Goal: Task Accomplishment & Management: Use online tool/utility

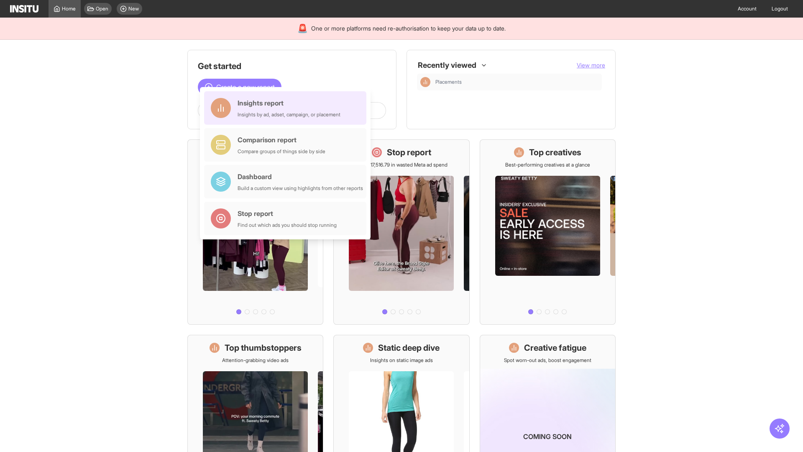
click at [287, 108] on div "Insights report Insights by ad, adset, campaign, or placement" at bounding box center [289, 108] width 103 height 20
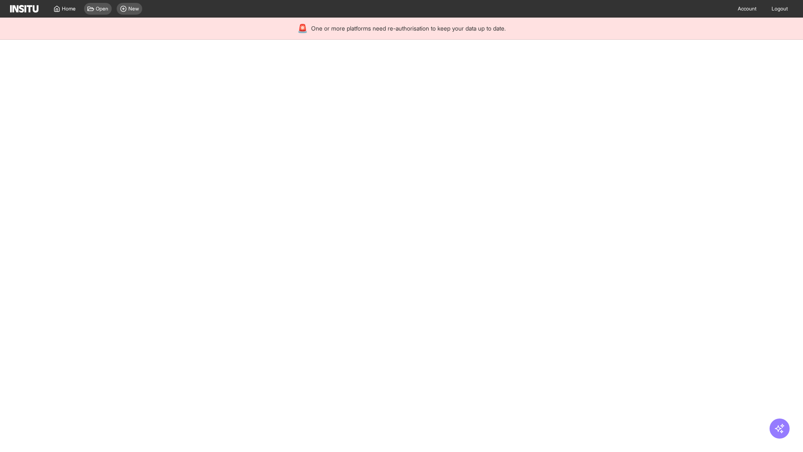
select select "**"
